Goal: Information Seeking & Learning: Learn about a topic

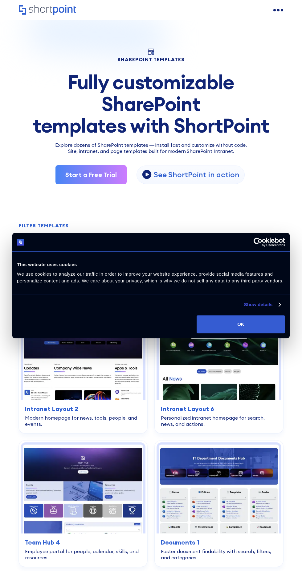
click at [135, 560] on div "Employee portal for people, calendar, skills, and resources." at bounding box center [83, 555] width 116 height 12
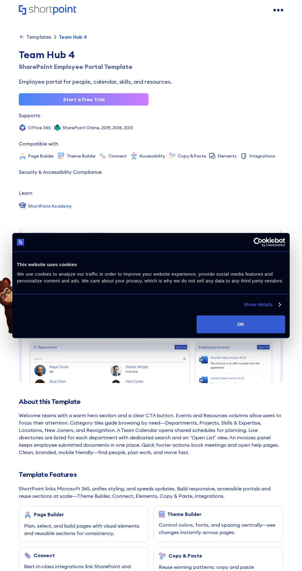
click at [24, 14] on icon "Home" at bounding box center [22, 10] width 7 height 10
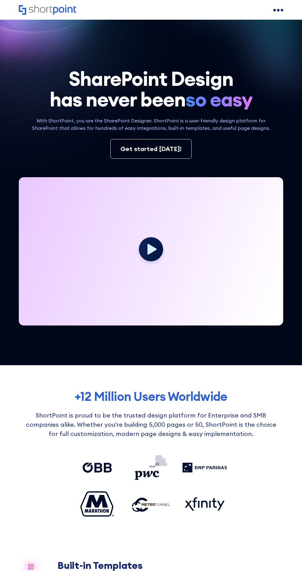
click at [45, 13] on icon "Home" at bounding box center [47, 10] width 57 height 10
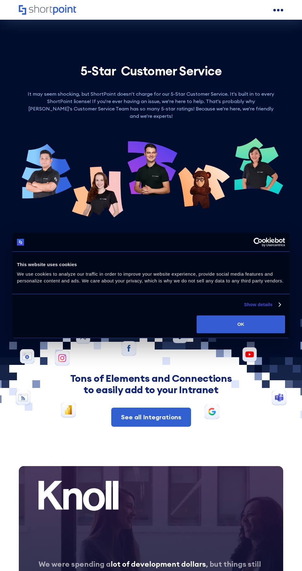
scroll to position [3040, 0]
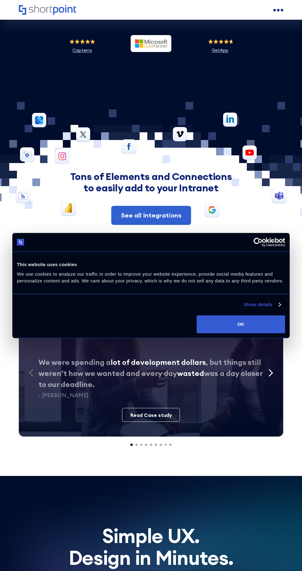
click at [38, 450] on section "We were spending a lot of development dollars , but things still weren’t how we…" at bounding box center [151, 350] width 302 height 251
click at [107, 541] on h2 "Simple UX. Design in Minutes." at bounding box center [151, 546] width 226 height 43
click at [48, 345] on div "We were spending a lot of development dollars , but things still weren’t how we…" at bounding box center [151, 350] width 264 height 172
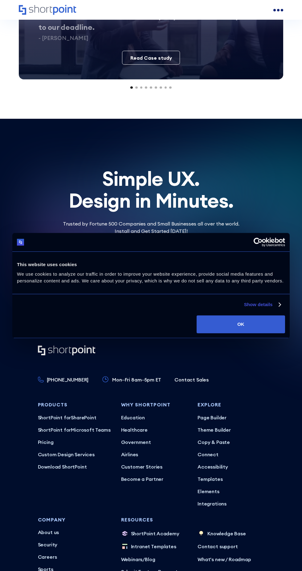
scroll to position [3535, 0]
